Goal: Entertainment & Leisure: Consume media (video, audio)

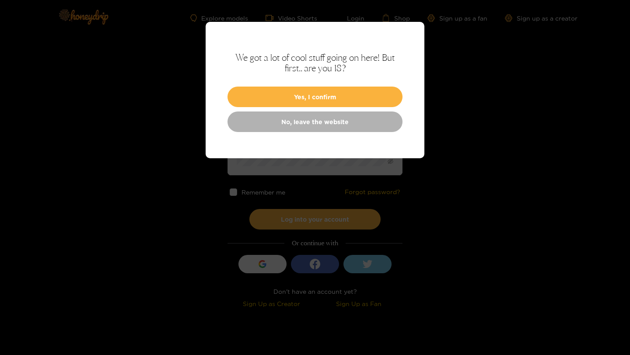
type input "**********"
click at [279, 89] on button "Yes, I confirm" at bounding box center [314, 97] width 175 height 21
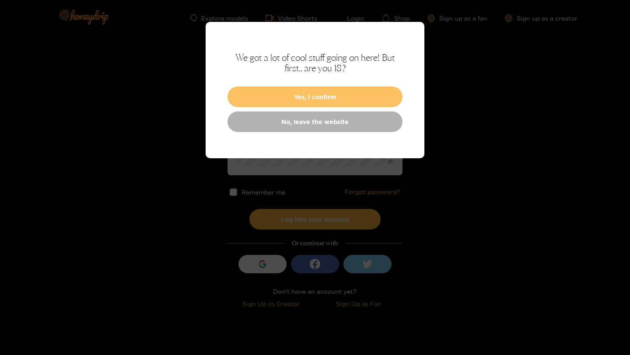
click at [341, 92] on button "Yes, I confirm" at bounding box center [314, 97] width 175 height 21
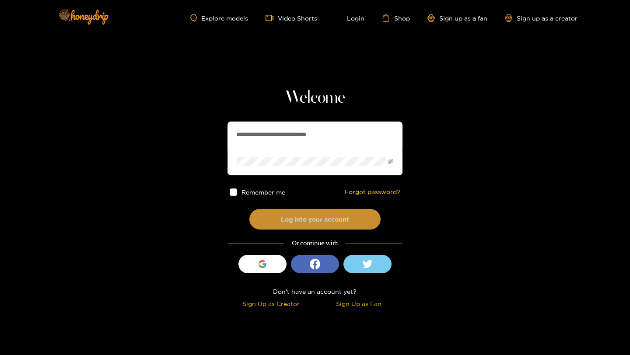
click at [313, 226] on button "Log into your account" at bounding box center [314, 219] width 131 height 21
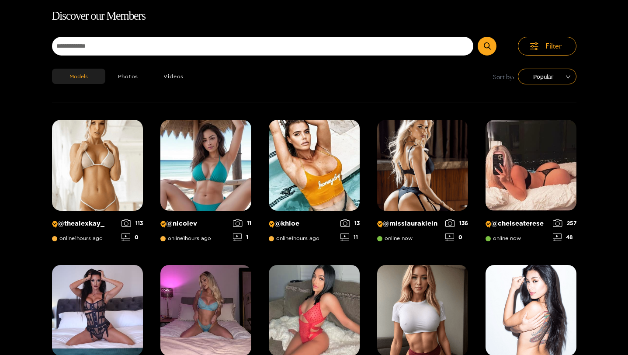
click at [387, 16] on h1 "Discover our Members" at bounding box center [314, 16] width 525 height 18
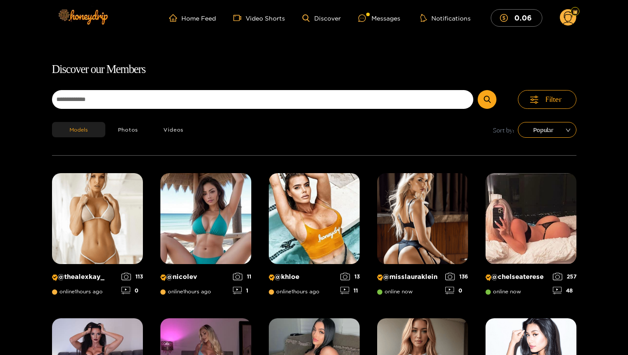
click at [387, 14] on div "Messages" at bounding box center [380, 18] width 42 height 10
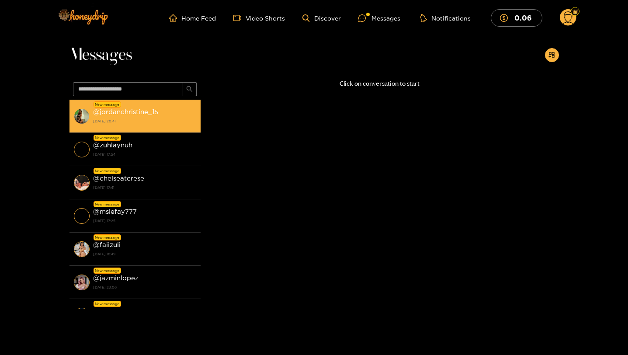
click at [159, 115] on div "@ jordanchristine_15 15 October 2025 20:41" at bounding box center [144, 116] width 103 height 20
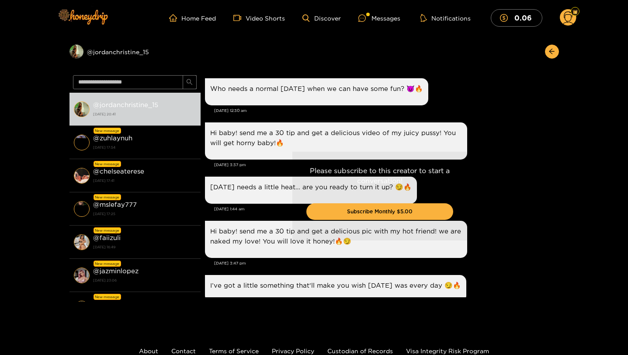
scroll to position [1604, 0]
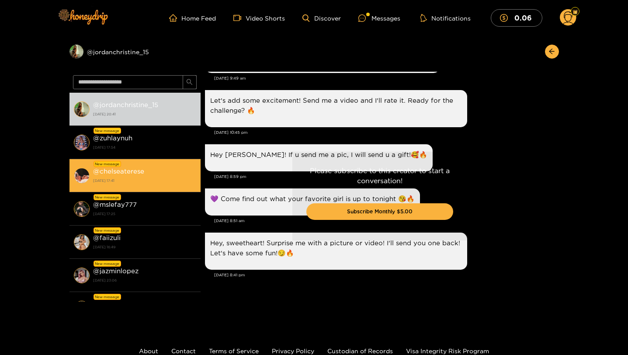
click at [189, 175] on div "@ chelseaterese 15 October 2025 17:41" at bounding box center [144, 176] width 103 height 20
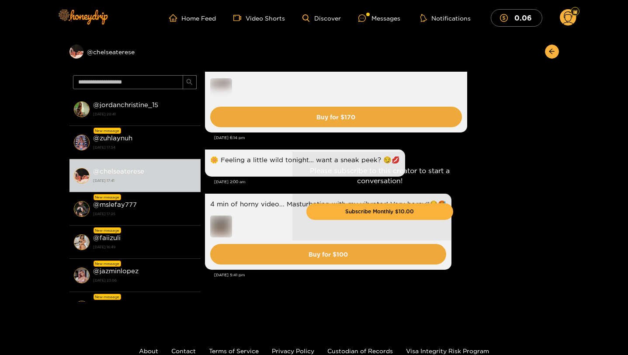
click at [562, 15] on circle at bounding box center [568, 17] width 17 height 17
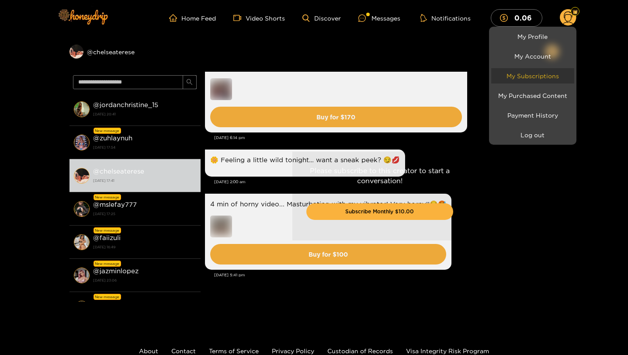
click at [541, 73] on link "My Subscriptions" at bounding box center [533, 75] width 83 height 15
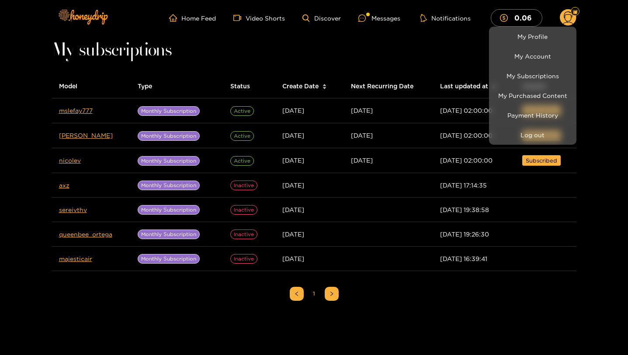
click at [48, 158] on div at bounding box center [314, 177] width 628 height 355
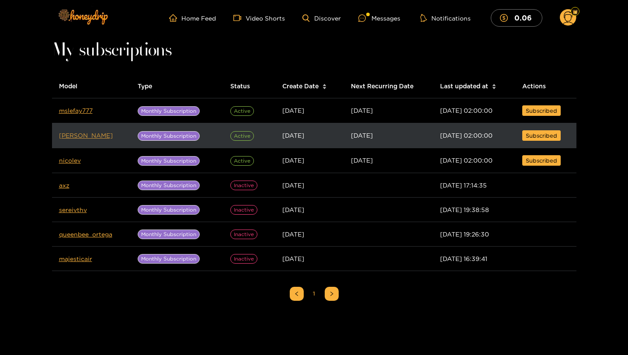
click at [80, 135] on link "michelle" at bounding box center [86, 135] width 54 height 7
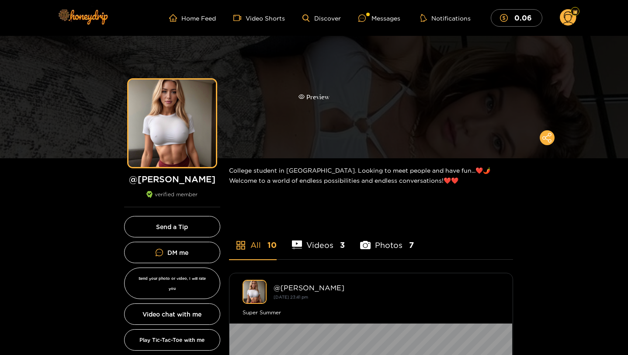
scroll to position [170, 0]
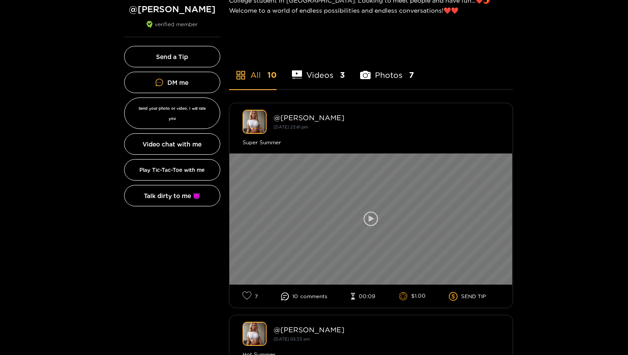
click at [264, 185] on div at bounding box center [371, 219] width 283 height 131
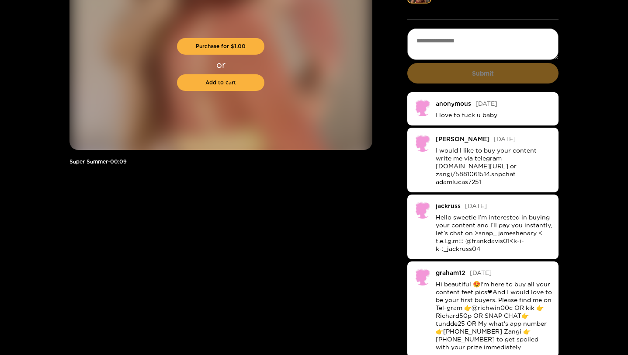
scroll to position [131, 0]
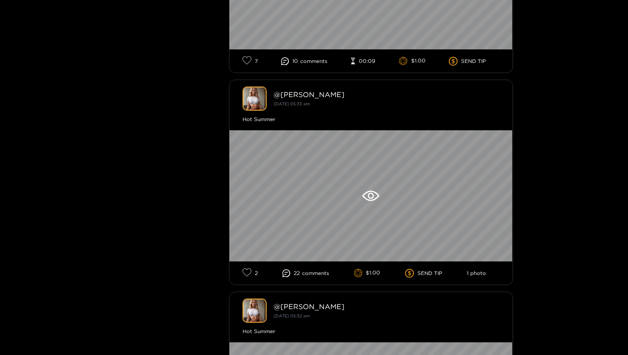
scroll to position [598, 0]
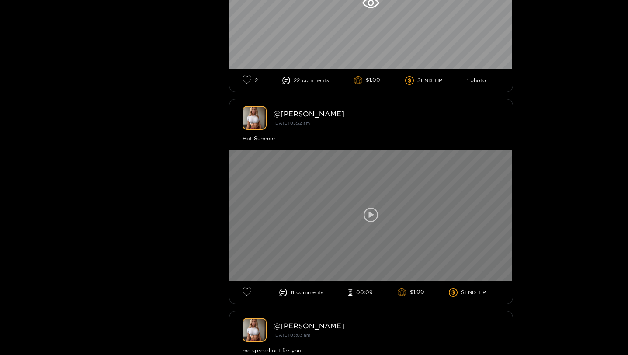
click at [283, 204] on div at bounding box center [371, 215] width 283 height 131
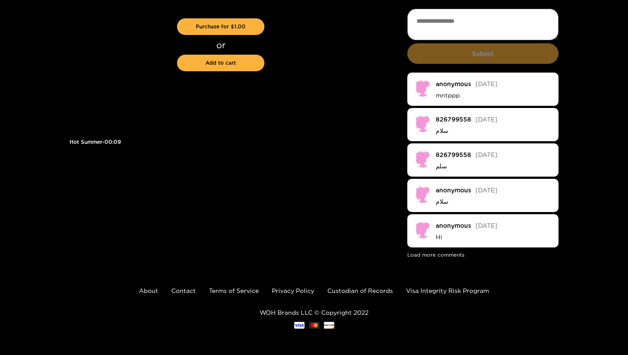
scroll to position [78, 0]
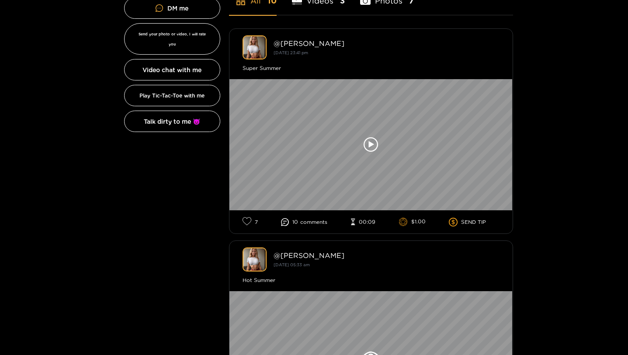
scroll to position [328, 0]
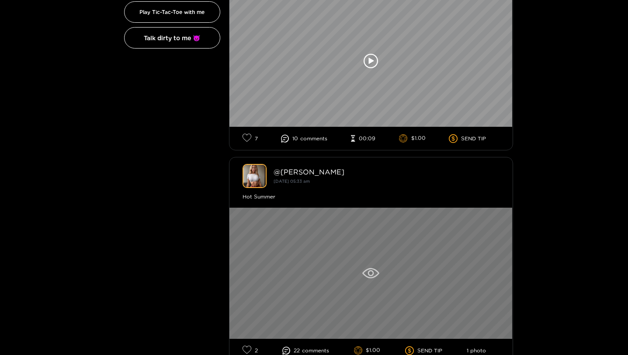
click at [313, 255] on div at bounding box center [371, 273] width 283 height 131
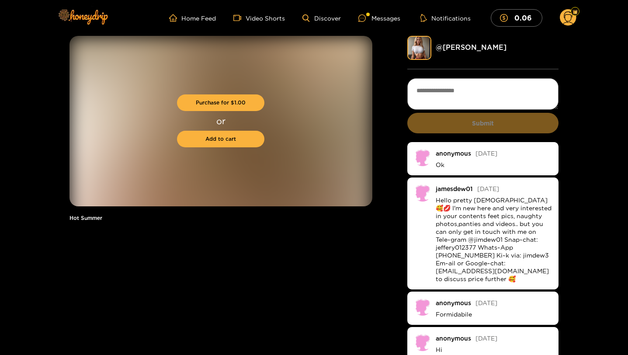
click at [425, 53] on img at bounding box center [420, 48] width 24 height 24
